Goal: Task Accomplishment & Management: Use online tool/utility

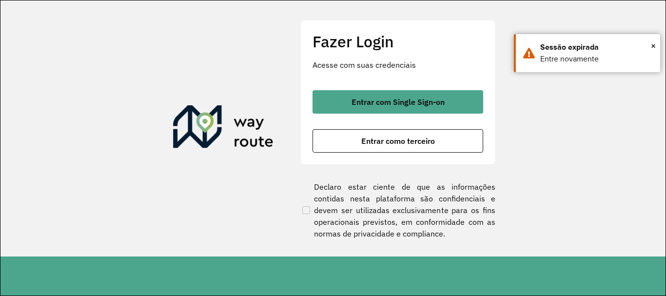
scroll to position [683, 0]
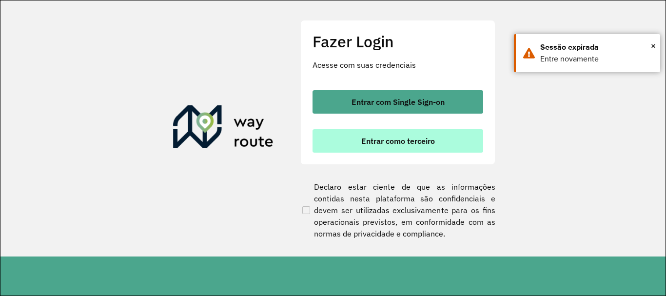
click at [415, 138] on span "Entrar como terceiro" at bounding box center [398, 141] width 74 height 8
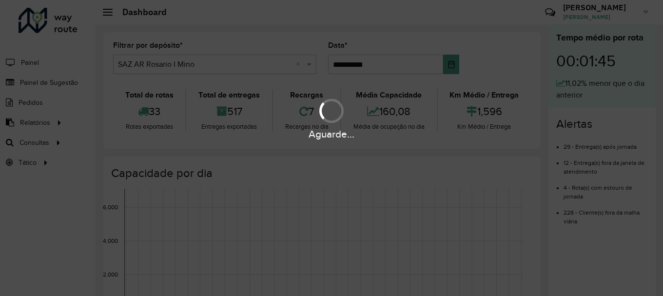
scroll to position [683, 0]
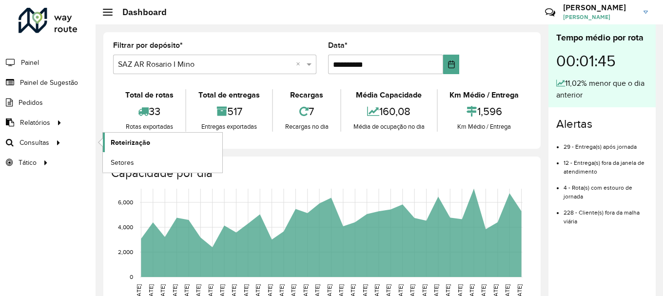
click at [122, 143] on span "Roteirização" at bounding box center [131, 143] width 40 height 10
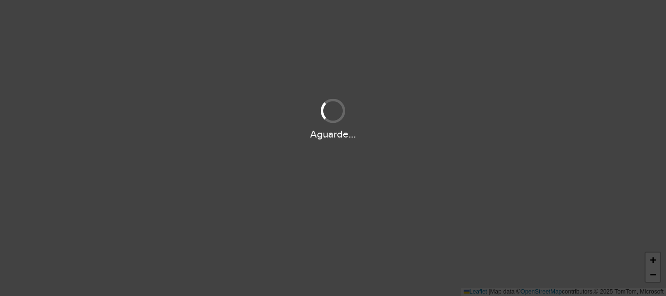
scroll to position [683, 0]
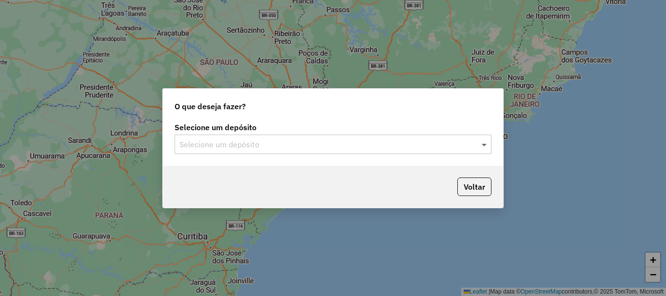
click at [484, 145] on span at bounding box center [485, 144] width 12 height 12
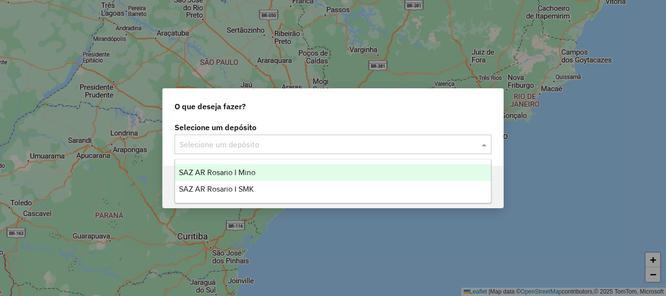
click at [217, 174] on span "SAZ AR Rosario I Mino" at bounding box center [217, 172] width 77 height 8
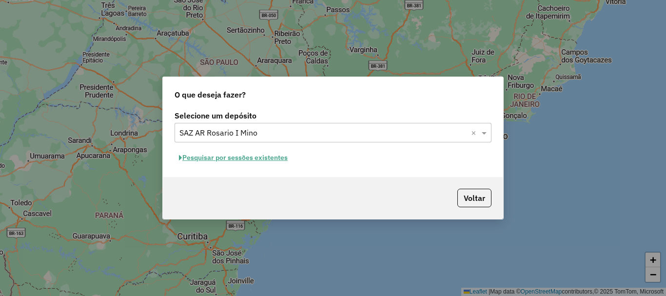
click at [220, 160] on button "Pesquisar por sessões existentes" at bounding box center [234, 157] width 118 height 15
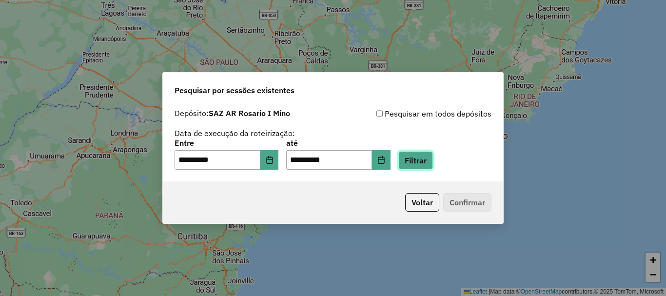
click at [433, 158] on button "Filtrar" at bounding box center [415, 160] width 35 height 19
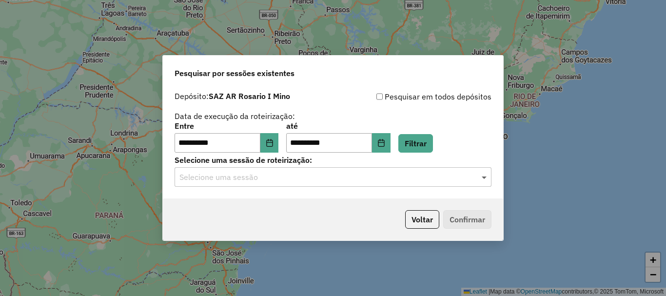
click at [486, 176] on span at bounding box center [485, 177] width 12 height 12
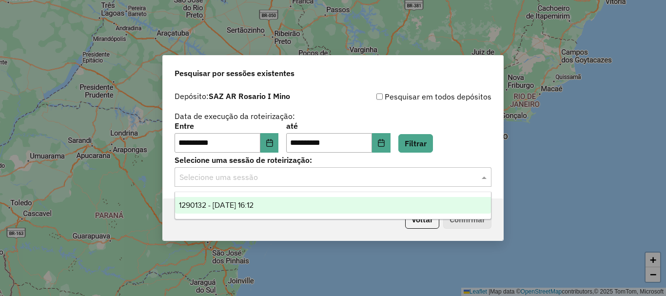
click at [248, 208] on span "1290132 - 08/10/2025 16:12" at bounding box center [216, 205] width 75 height 8
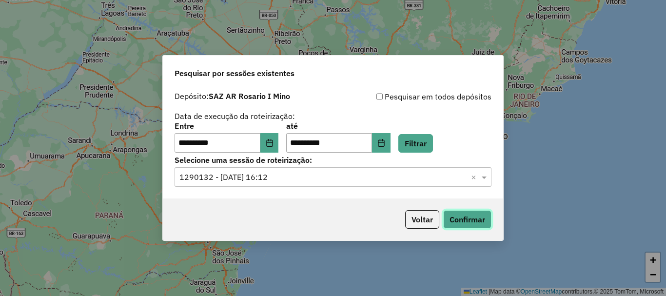
click at [479, 215] on button "Confirmar" at bounding box center [467, 219] width 48 height 19
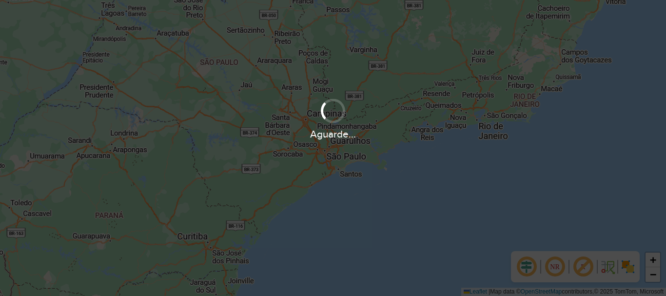
scroll to position [683, 0]
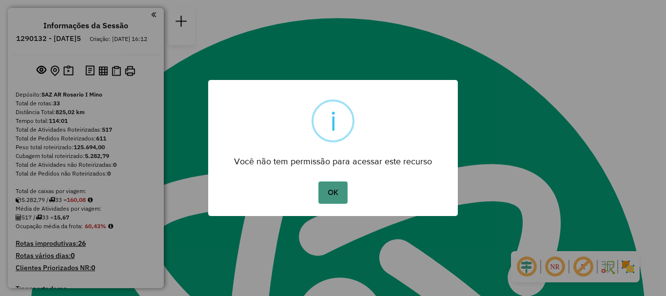
click at [339, 198] on button "OK" at bounding box center [332, 192] width 29 height 22
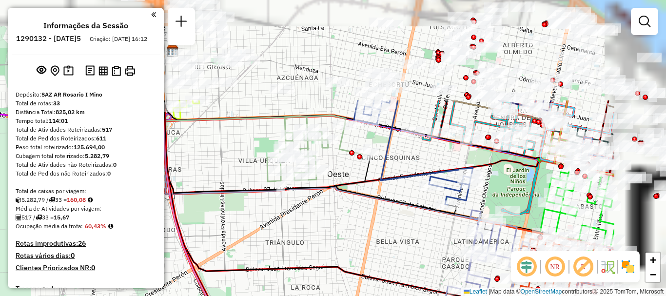
drag, startPoint x: 334, startPoint y: 146, endPoint x: 250, endPoint y: 229, distance: 118.3
click at [250, 229] on div "Janela de atendimento Grade de atendimento Capacidade Transportadoras Veículos …" at bounding box center [333, 148] width 666 height 296
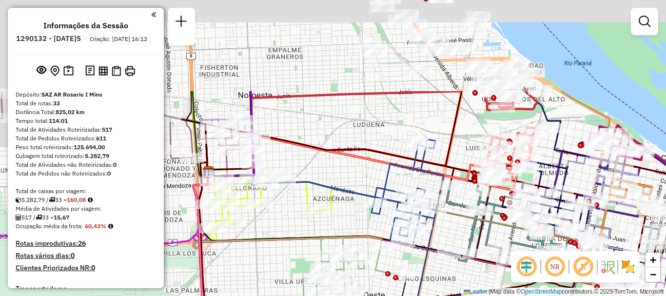
drag, startPoint x: 330, startPoint y: 170, endPoint x: 366, endPoint y: 286, distance: 120.9
click at [366, 286] on div "Janela de atendimento Grade de atendimento Capacidade Transportadoras Veículos …" at bounding box center [333, 148] width 666 height 296
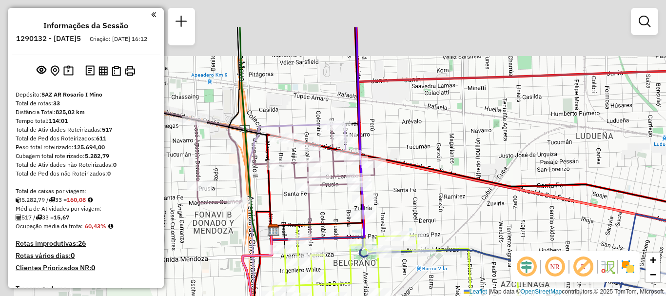
click at [391, 178] on div "Rota 4 - Placa AD324QU 0000475045 - Peralta Alejandra Soledad Janela de atendim…" at bounding box center [333, 148] width 666 height 296
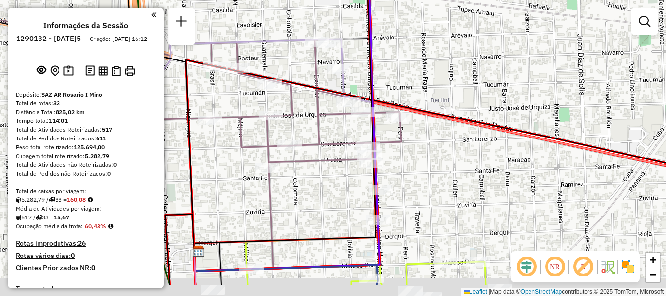
drag, startPoint x: 375, startPoint y: 194, endPoint x: 399, endPoint y: 154, distance: 47.0
click at [399, 154] on div "Janela de atendimento Grade de atendimento Capacidade Transportadoras Veículos …" at bounding box center [333, 148] width 666 height 296
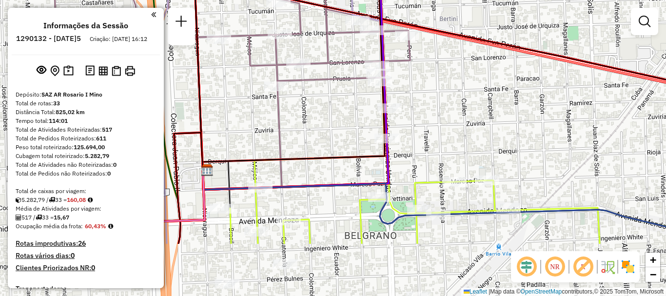
drag, startPoint x: 415, startPoint y: 153, endPoint x: 416, endPoint y: 132, distance: 21.5
click at [416, 132] on div "Janela de atendimento Grade de atendimento Capacidade Transportadoras Veículos …" at bounding box center [333, 148] width 666 height 296
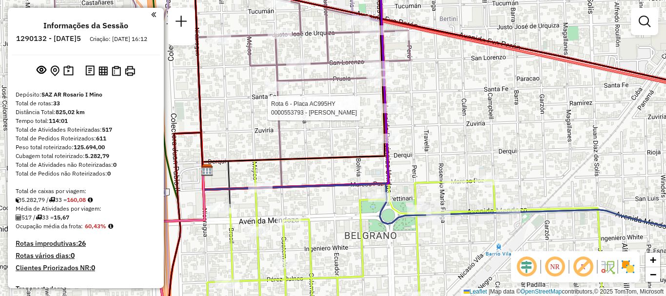
select select "**********"
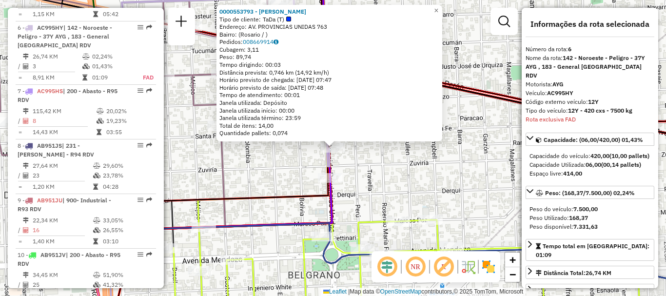
scroll to position [682, 0]
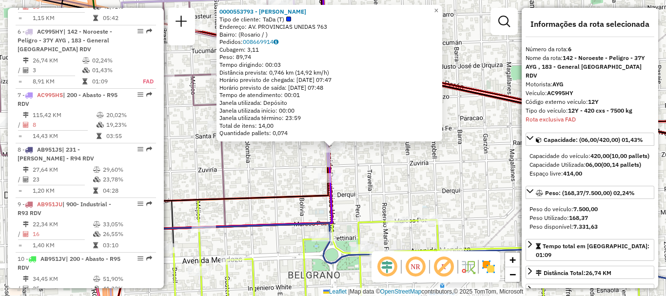
click at [379, 164] on div "0000553793 - MARCOS TOMAS IGNACIO Tipo de cliente: TaDa (T) Endereço: AV. PROVI…" at bounding box center [333, 148] width 666 height 296
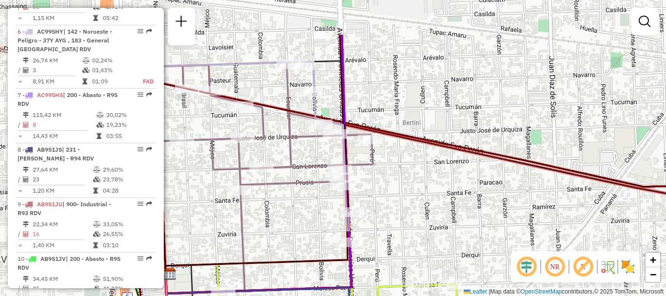
drag, startPoint x: 371, startPoint y: 173, endPoint x: 383, endPoint y: 201, distance: 30.4
click at [386, 215] on div "Janela de atendimento Grade de atendimento Capacidade Transportadoras Veículos …" at bounding box center [333, 148] width 666 height 296
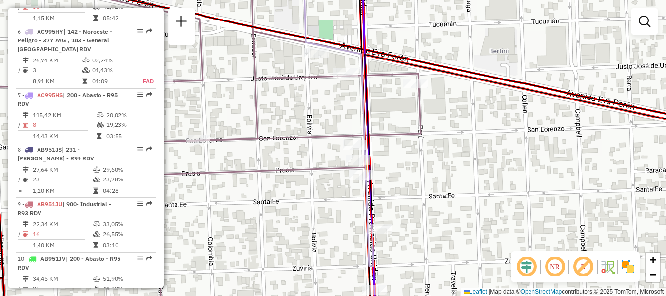
drag, startPoint x: 369, startPoint y: 49, endPoint x: 383, endPoint y: 47, distance: 13.9
click at [383, 47] on div "Janela de atendimento Grade de atendimento Capacidade Transportadoras Veículos …" at bounding box center [333, 148] width 666 height 296
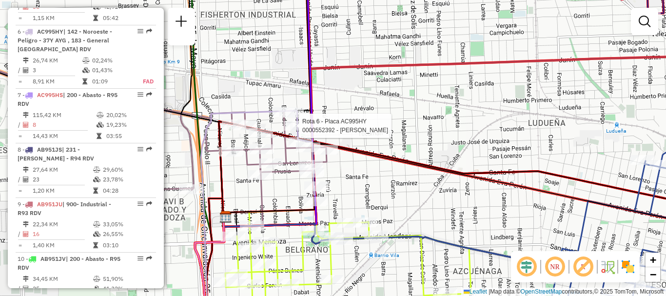
select select "**********"
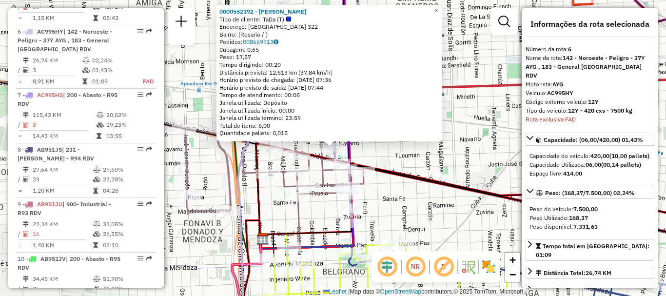
click at [325, 197] on icon at bounding box center [148, 146] width 431 height 134
click at [387, 212] on div "Rota 6 - Placa AC995HY 0000552392 - BALLESTER MIGUEL 0000552392 - BALLESTER MIG…" at bounding box center [333, 148] width 666 height 296
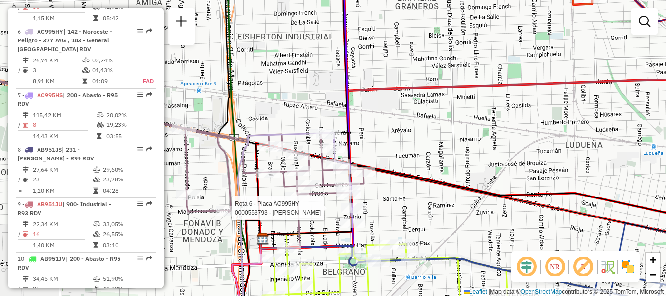
select select "**********"
